Goal: Task Accomplishment & Management: Manage account settings

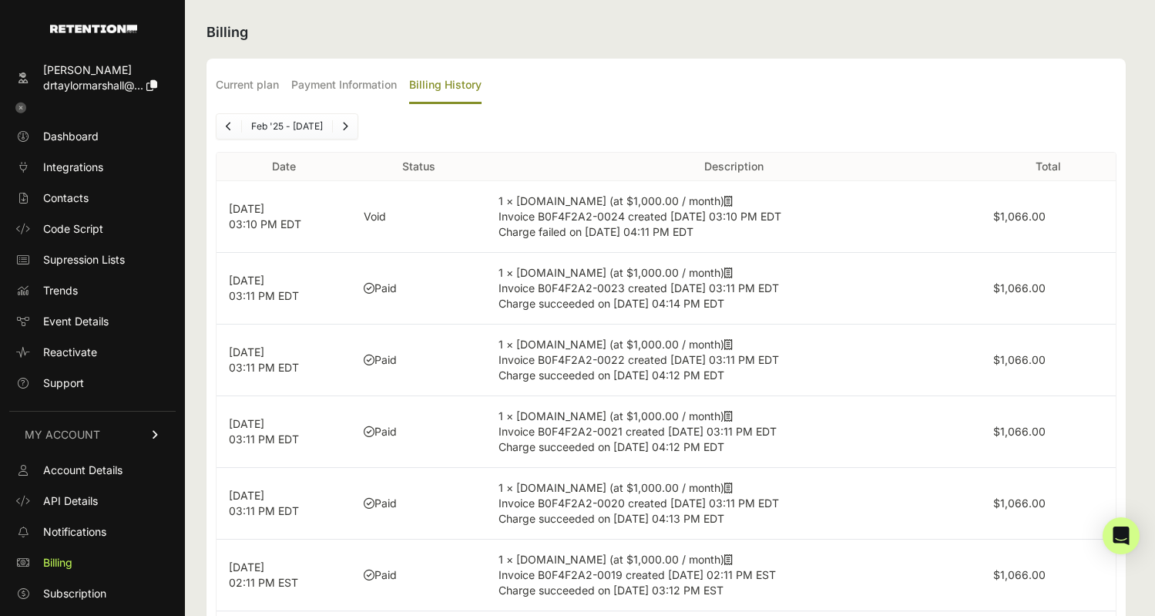
scroll to position [22, 0]
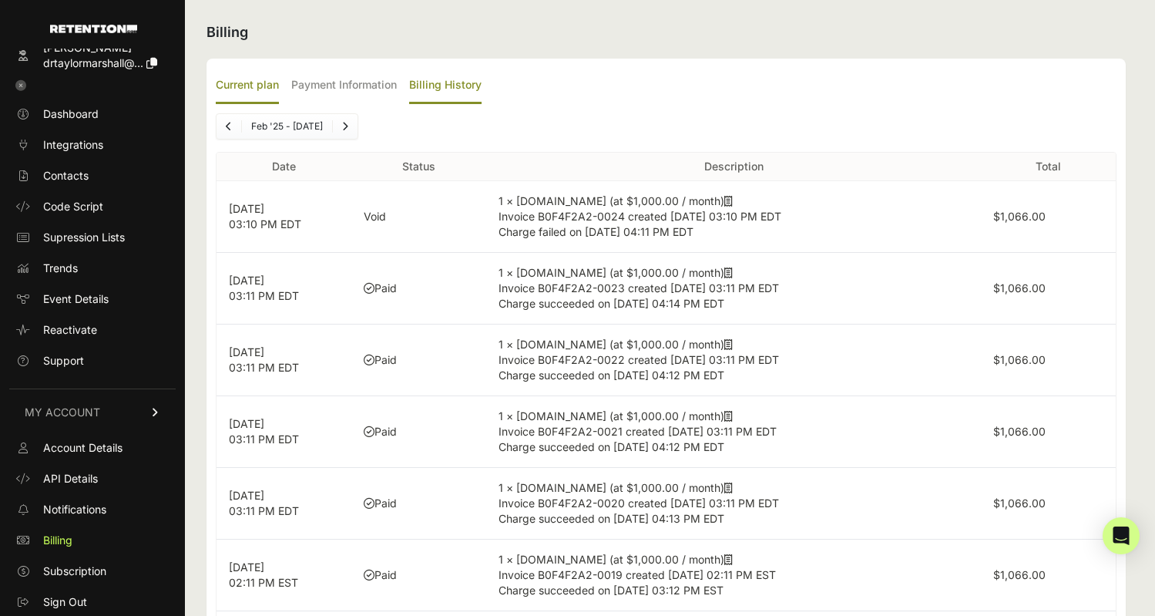
click at [253, 86] on label "Current plan" at bounding box center [247, 86] width 63 height 36
click at [0, 0] on input "Current plan" at bounding box center [0, 0] width 0 height 0
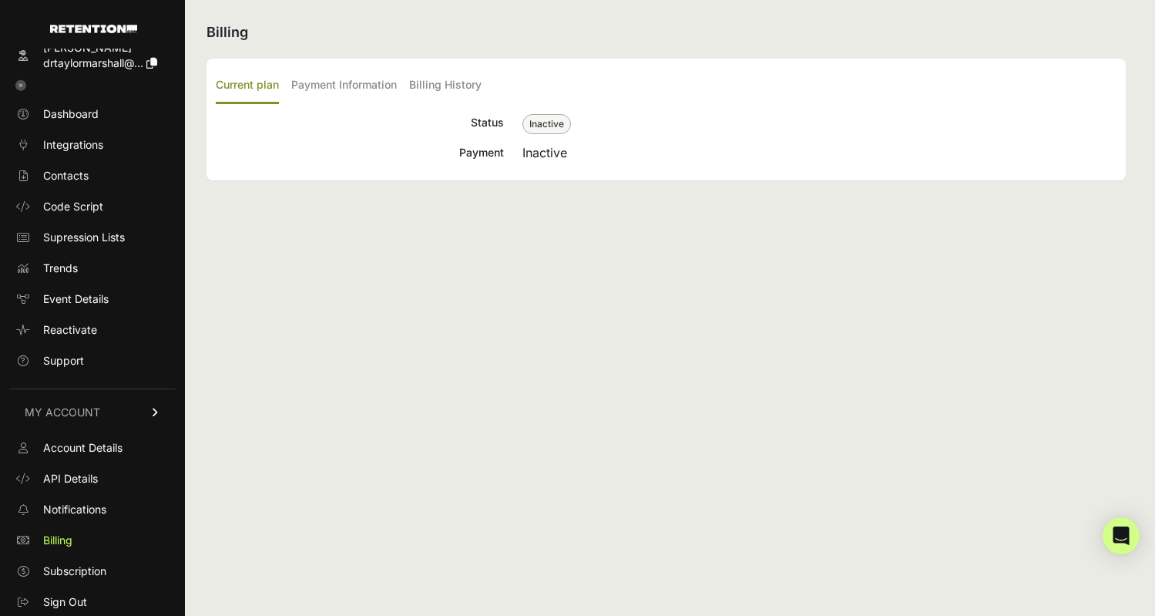
click at [545, 126] on span "Inactive" at bounding box center [546, 124] width 49 height 20
click at [352, 80] on label "Payment Information" at bounding box center [344, 86] width 106 height 36
click at [0, 0] on input "Payment Information" at bounding box center [0, 0] width 0 height 0
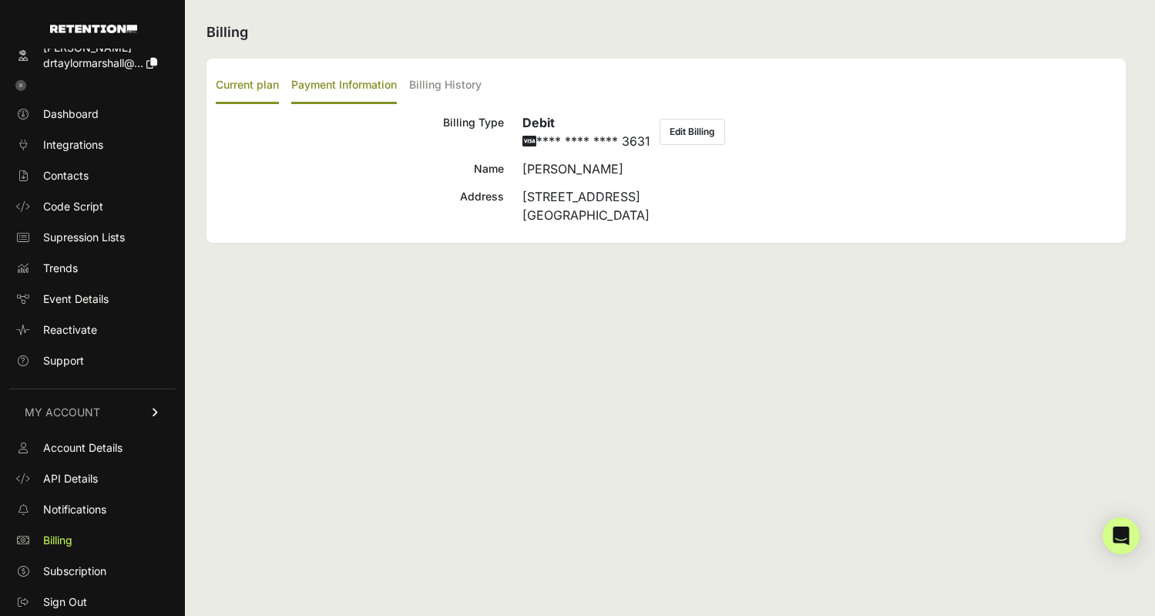
click at [270, 84] on label "Current plan" at bounding box center [247, 86] width 63 height 36
click at [0, 0] on input "Current plan" at bounding box center [0, 0] width 0 height 0
